Goal: Connect with others: Connect with others

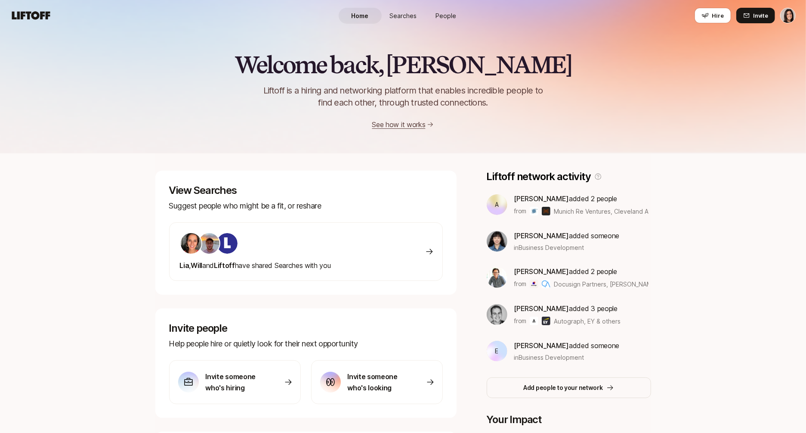
click at [456, 15] on link "People" at bounding box center [446, 16] width 43 height 16
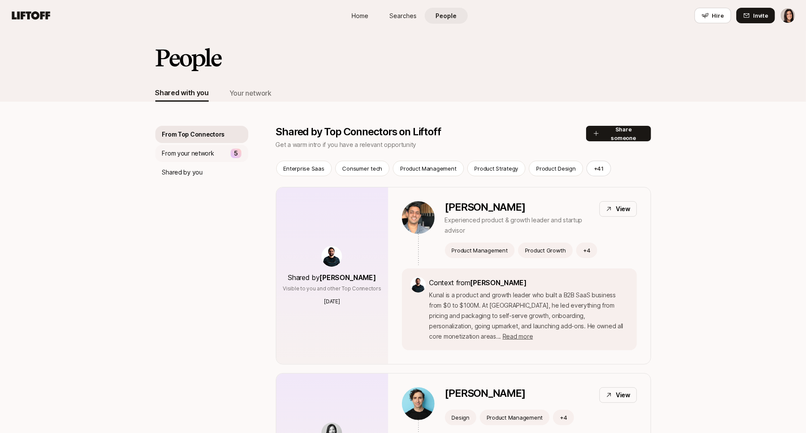
click at [228, 155] on div "From your network 5" at bounding box center [201, 153] width 93 height 17
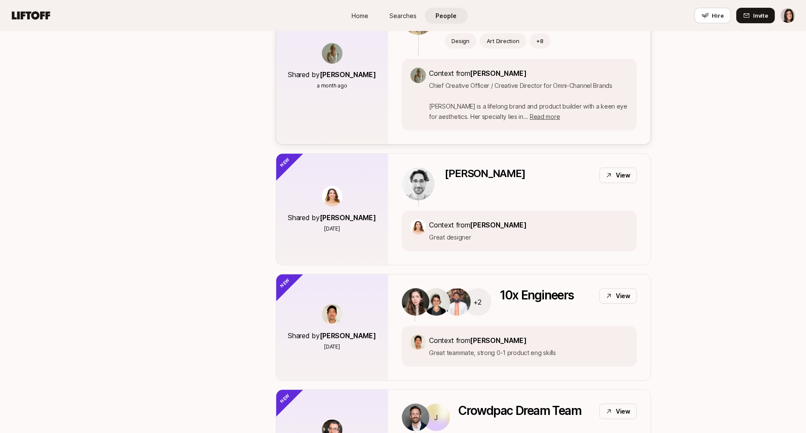
scroll to position [33, 0]
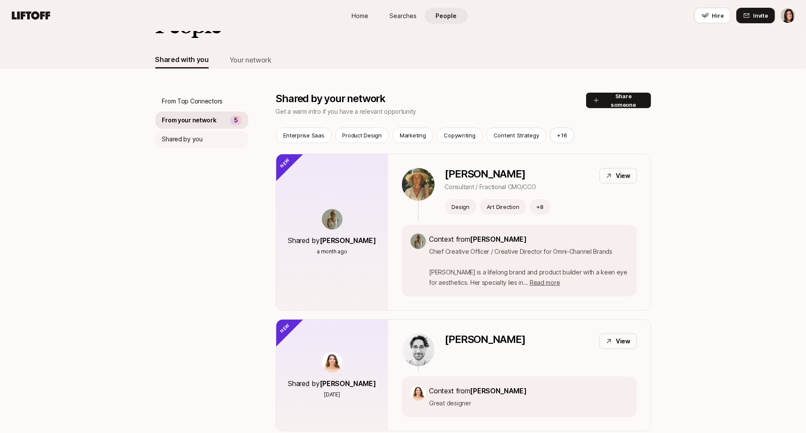
click at [226, 139] on div "Shared by you" at bounding box center [201, 138] width 93 height 17
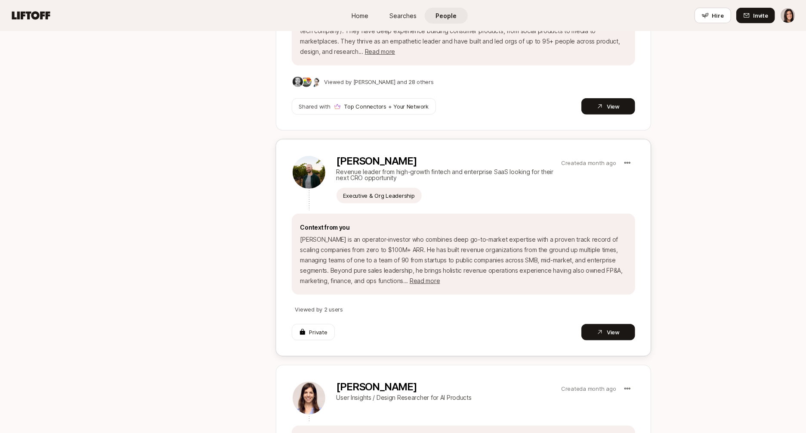
scroll to position [396, 0]
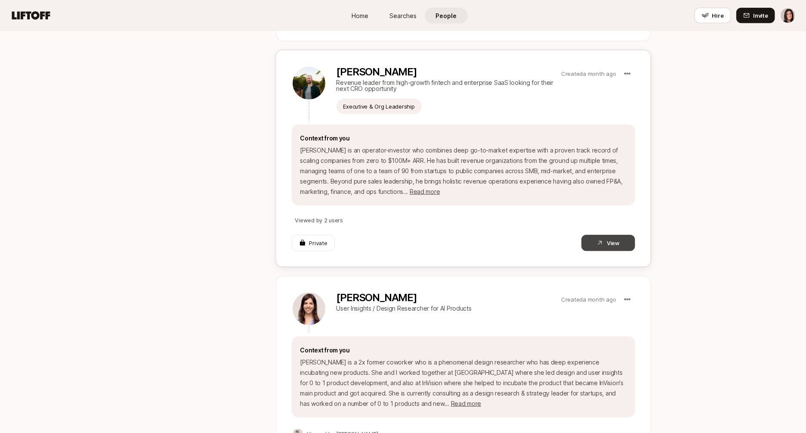
click at [616, 245] on button "View" at bounding box center [609, 243] width 54 height 16
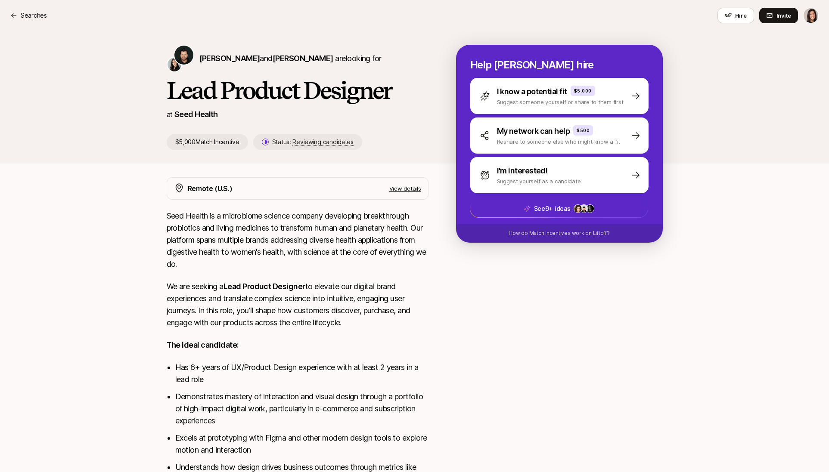
scroll to position [26, 0]
